Goal: Task Accomplishment & Management: Complete application form

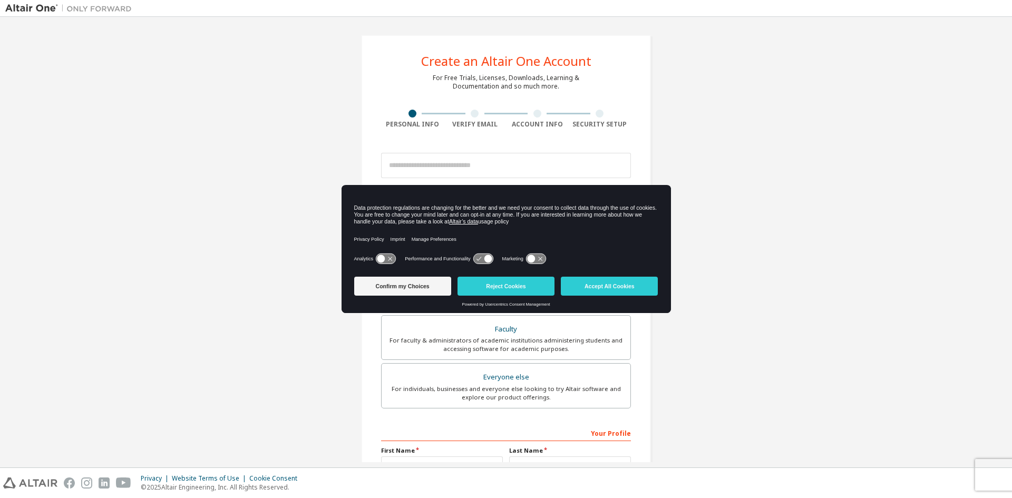
click at [958, 103] on div "Create an Altair One Account For Free Trials, Licenses, Downloads, Learning & D…" at bounding box center [506, 301] width 1002 height 558
click at [427, 292] on button "Confirm my Choices" at bounding box center [402, 286] width 97 height 19
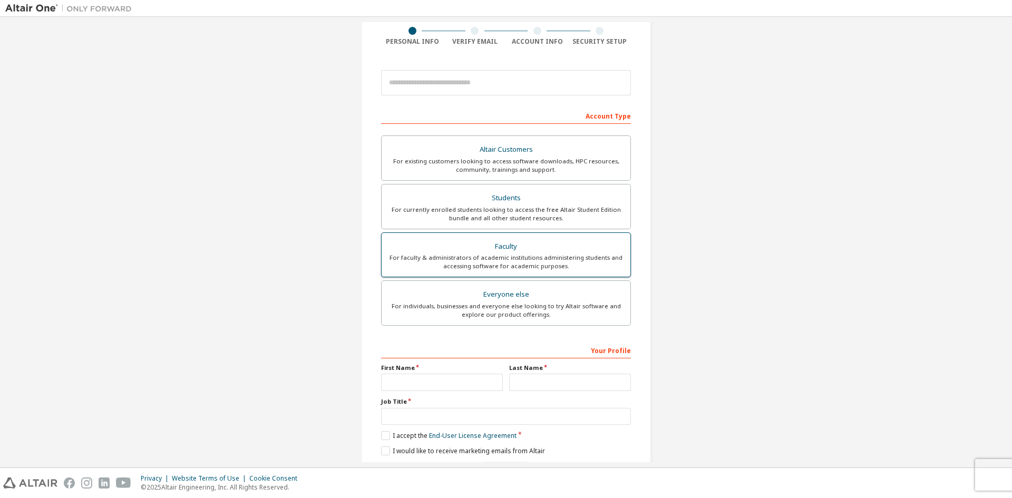
scroll to position [65, 0]
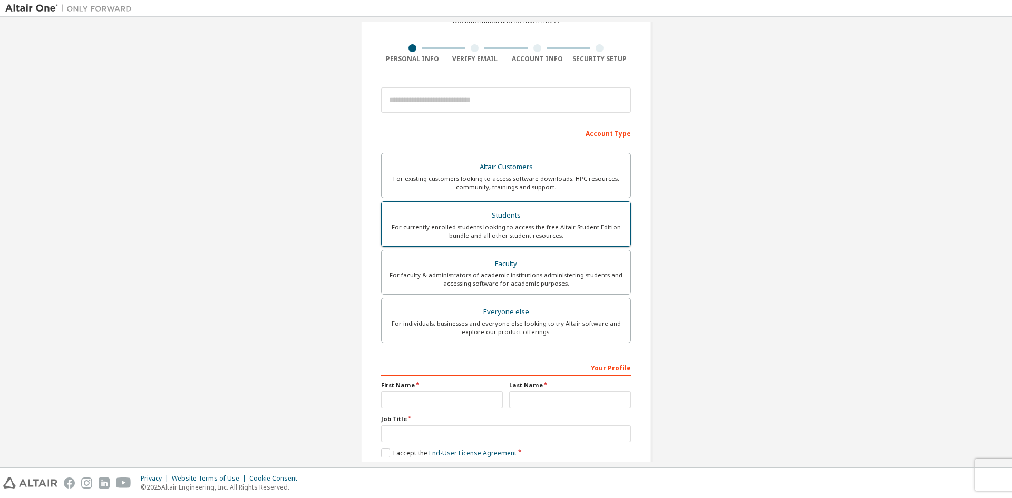
click at [517, 225] on div "For currently enrolled students looking to access the free Altair Student Editi…" at bounding box center [506, 231] width 236 height 17
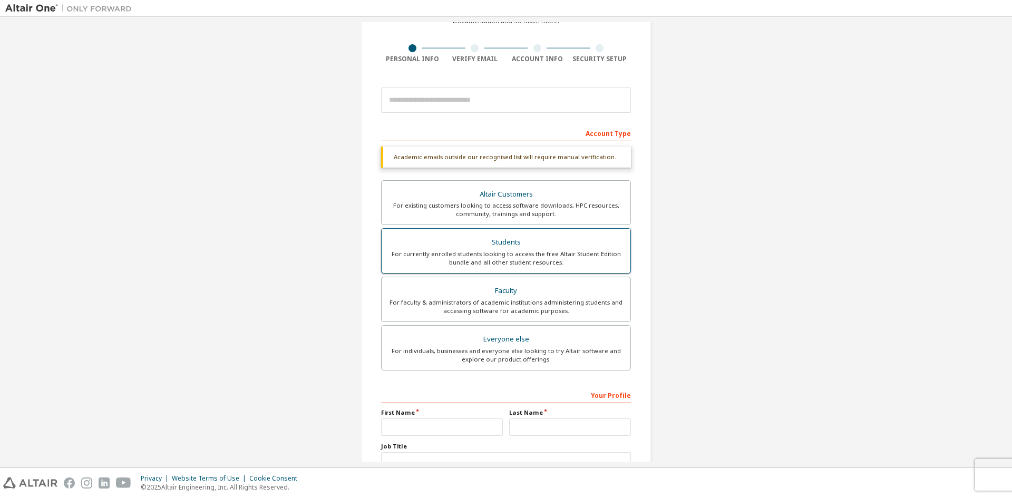
click at [522, 248] on div "Students" at bounding box center [506, 242] width 236 height 15
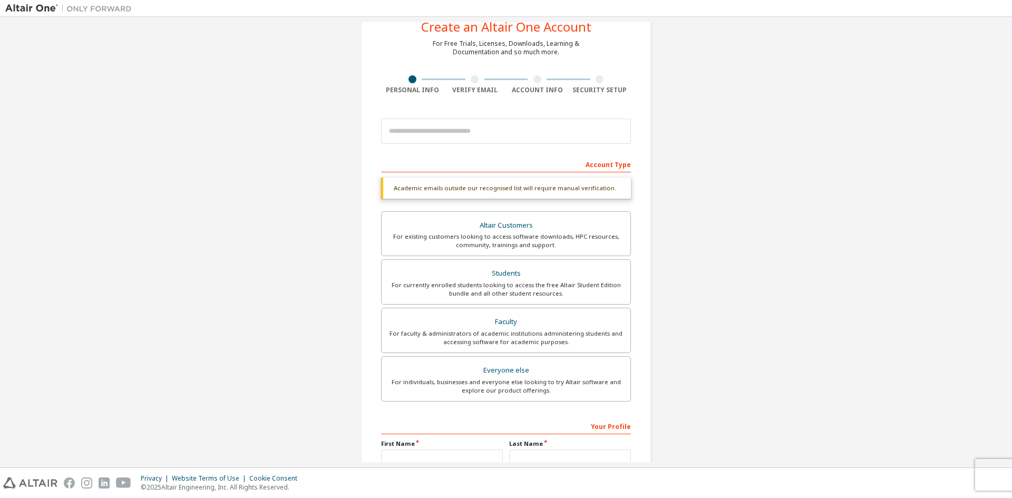
scroll to position [0, 0]
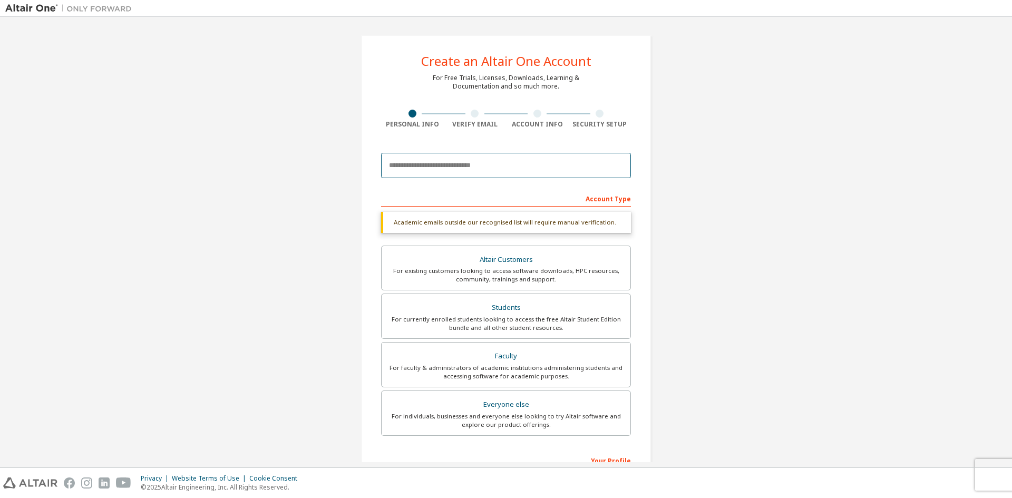
click at [450, 160] on input "email" at bounding box center [506, 165] width 250 height 25
type input "**********"
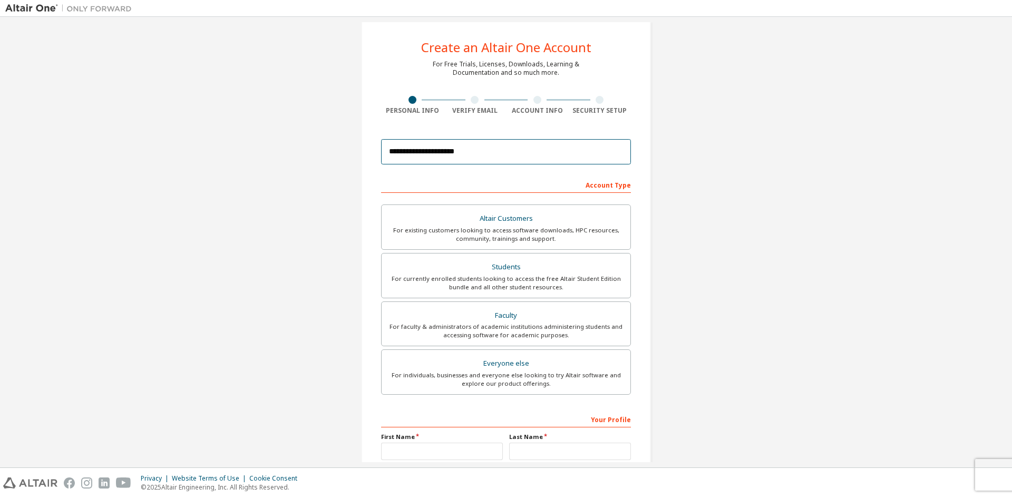
scroll to position [13, 0]
drag, startPoint x: 560, startPoint y: 0, endPoint x: 725, endPoint y: 41, distance: 170.1
click at [725, 41] on div "**********" at bounding box center [506, 288] width 1002 height 558
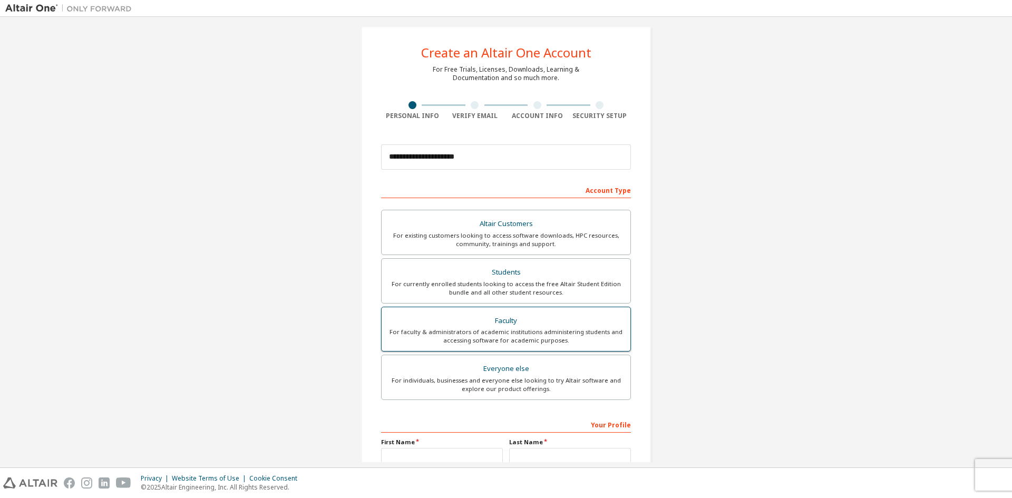
scroll to position [0, 0]
